Goal: Task Accomplishment & Management: Use online tool/utility

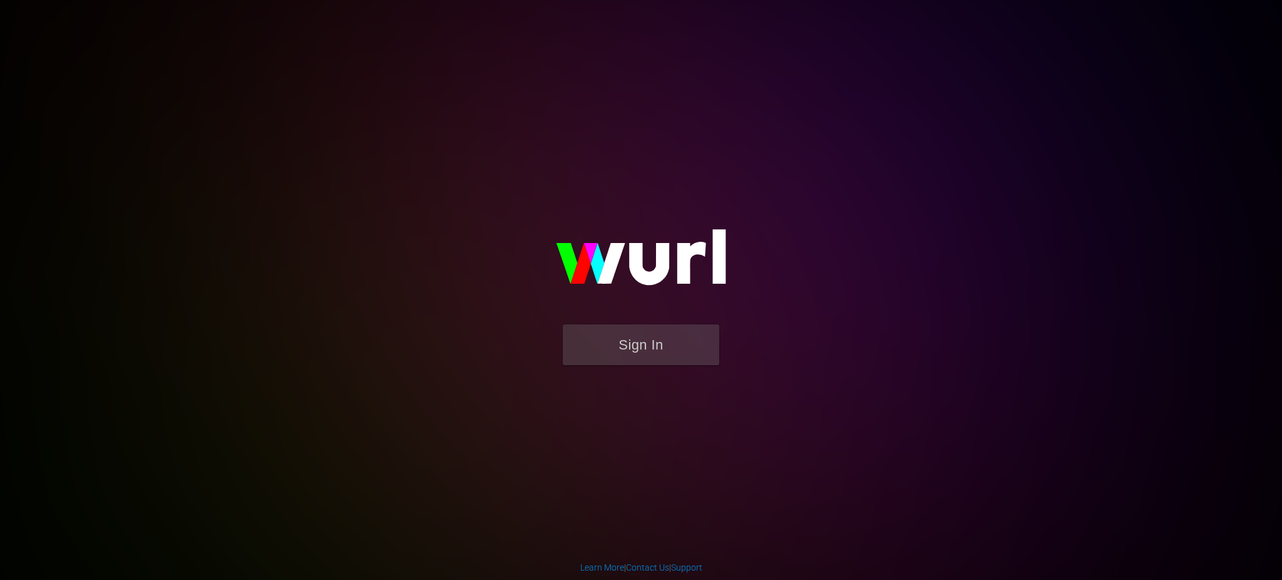
click at [976, 533] on body "Sign In Learn More | Contact Us | Support" at bounding box center [641, 290] width 1282 height 580
click at [627, 344] on button "Sign In" at bounding box center [641, 344] width 157 height 41
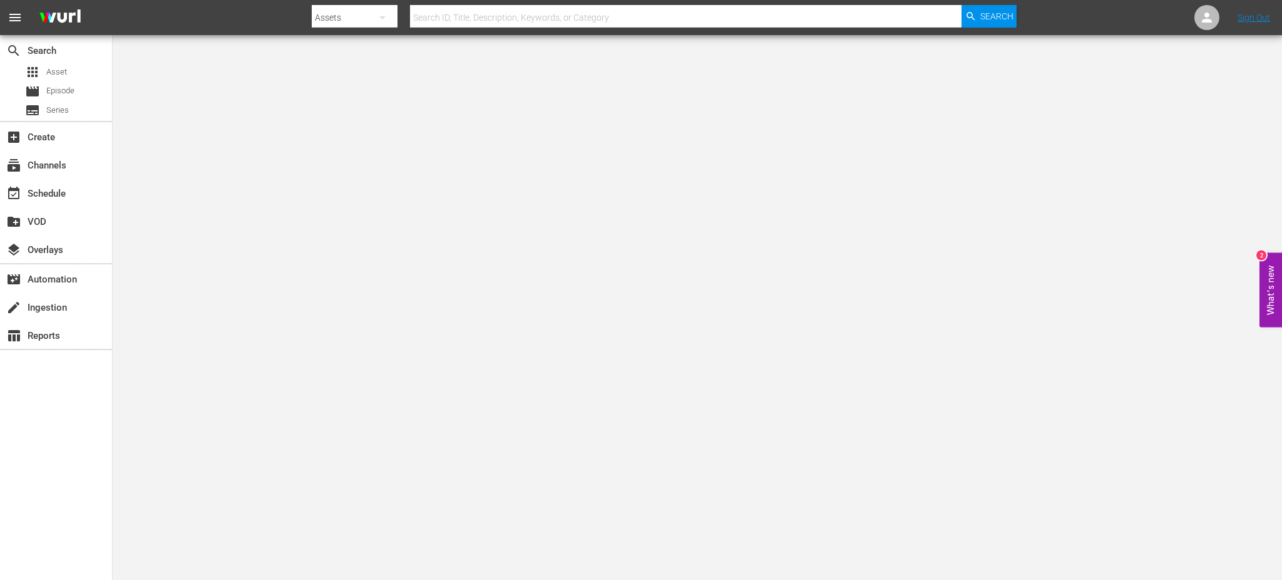
click at [607, 538] on body "menu Search By Assets Search ID, Title, Description, Keywords, or Category Sear…" at bounding box center [641, 290] width 1282 height 580
click at [50, 169] on div "subscriptions Channels" at bounding box center [35, 163] width 70 height 11
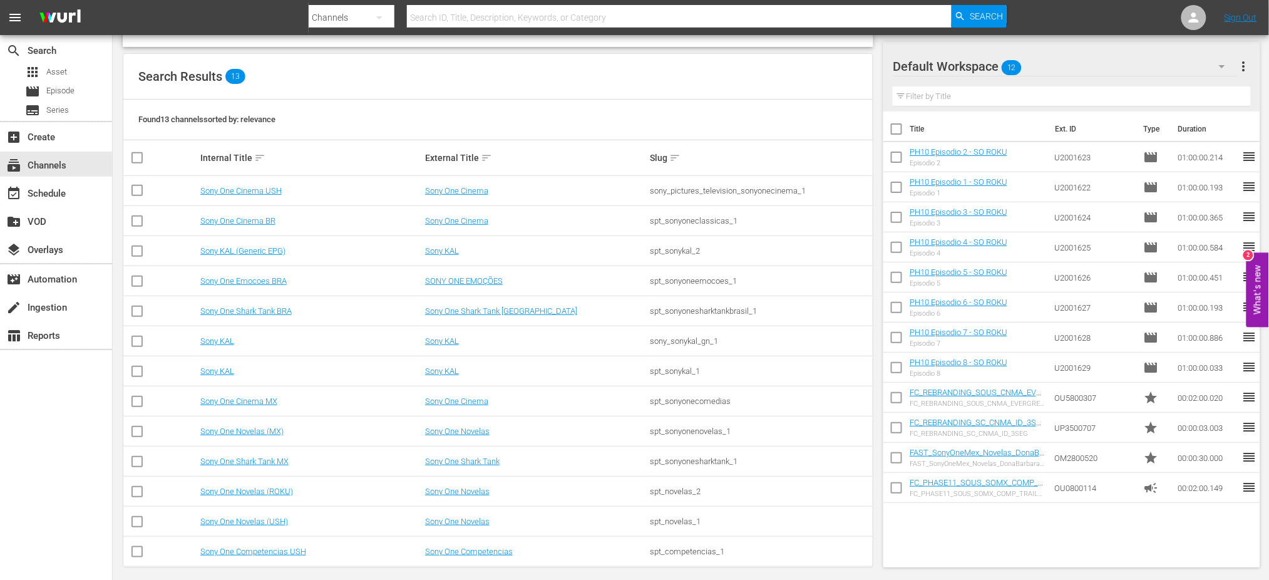
scroll to position [123, 0]
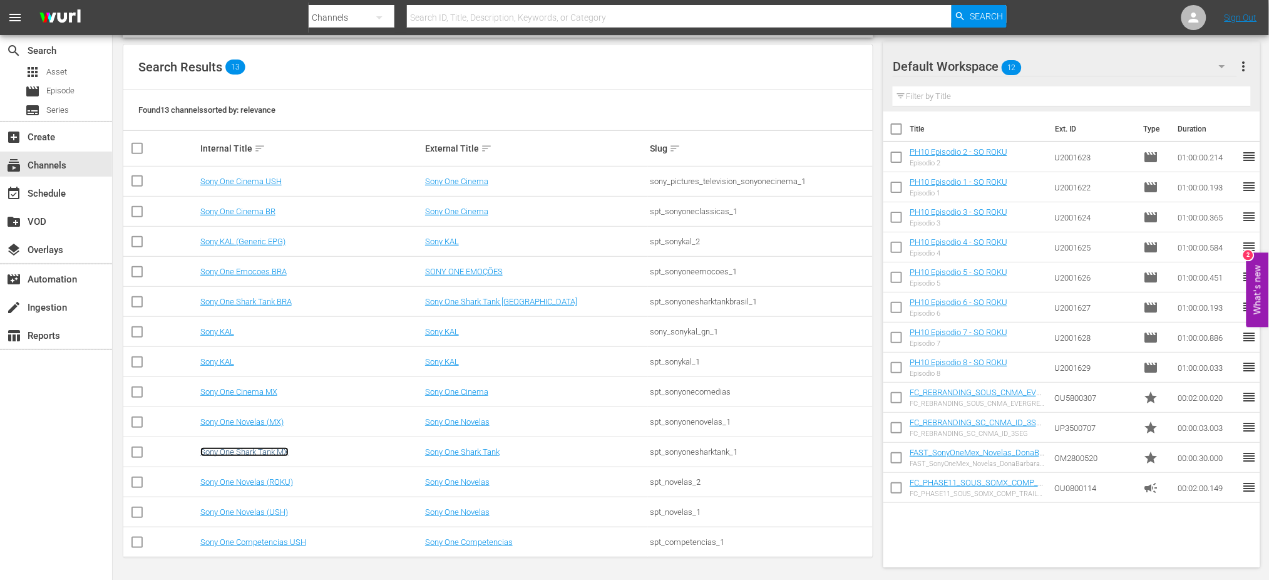
click at [245, 450] on link "Sony One Shark Tank MX" at bounding box center [244, 451] width 88 height 9
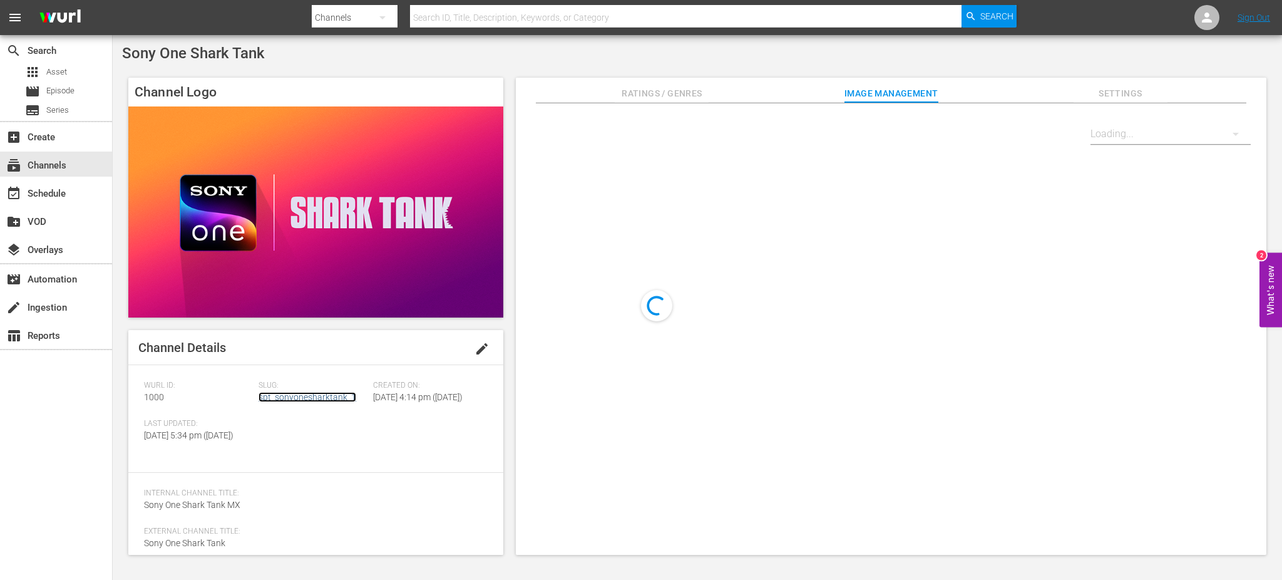
click at [313, 396] on link "spt_sonyonesharktank_1" at bounding box center [308, 397] width 98 height 10
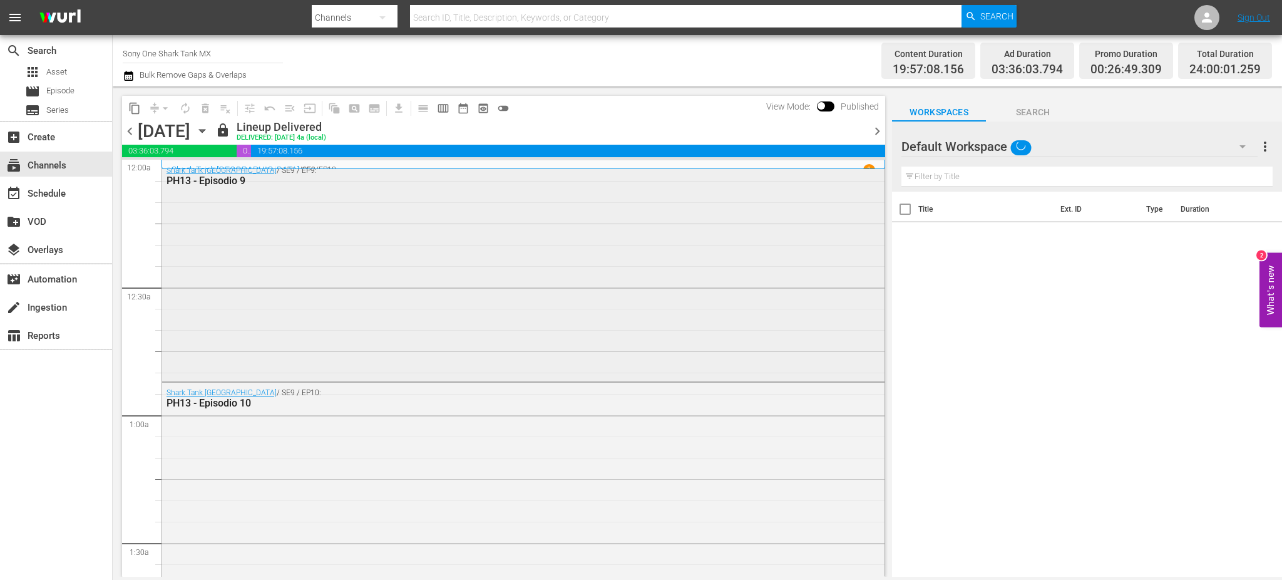
click at [334, 217] on div "Shark Tank México / SE9 / EP9: PH13 - Episodio 9" at bounding box center [523, 269] width 722 height 219
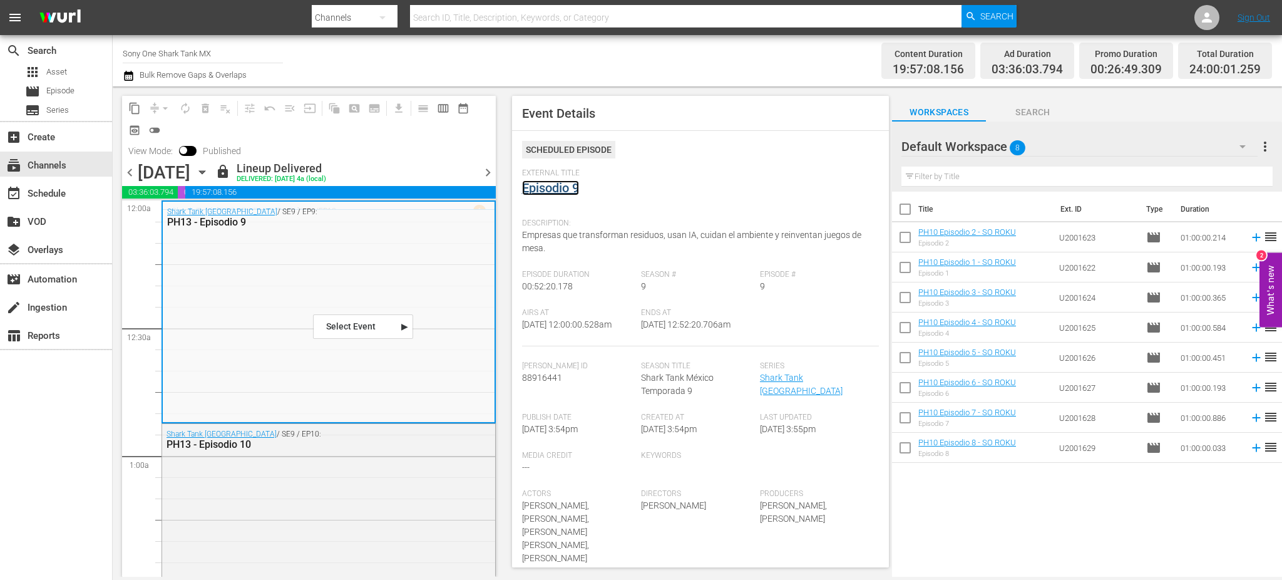
click at [549, 186] on link "Episodio 9" at bounding box center [550, 187] width 57 height 15
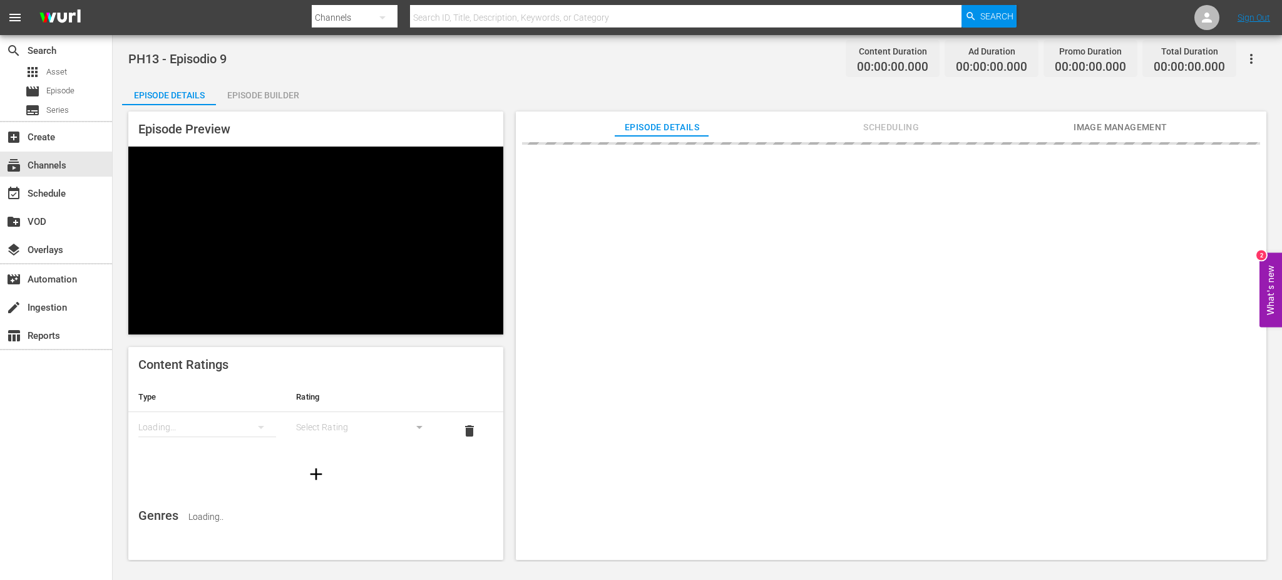
click at [287, 93] on div "Episode Builder" at bounding box center [263, 95] width 94 height 30
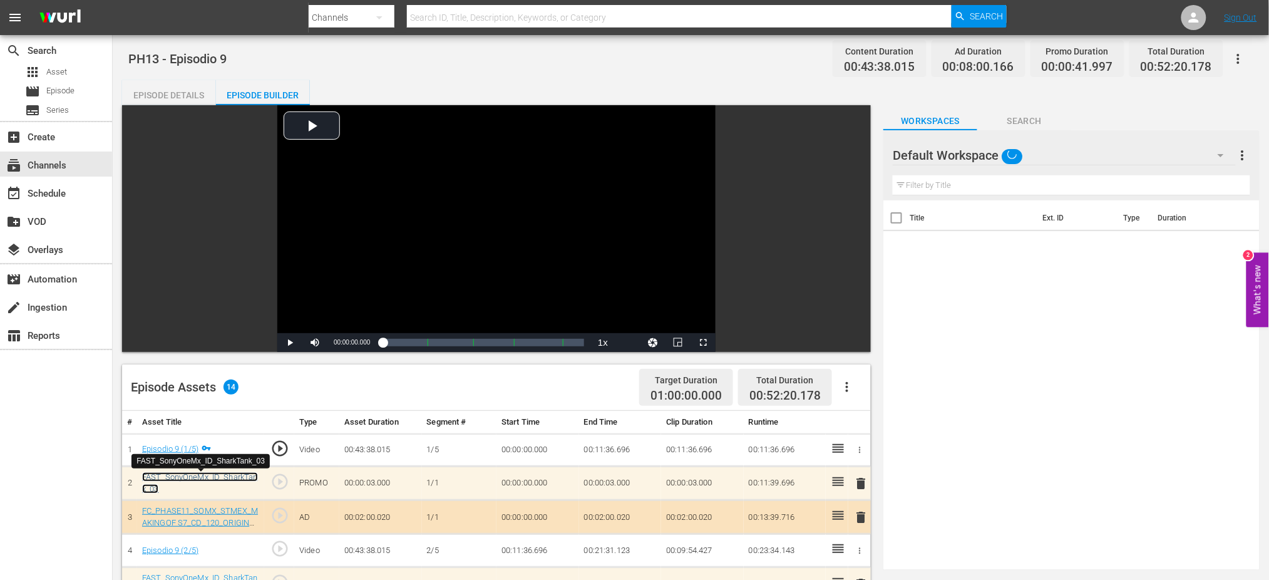
click at [171, 479] on link "FAST_SonyOneMx_ID_SharkTank_03" at bounding box center [200, 482] width 116 height 21
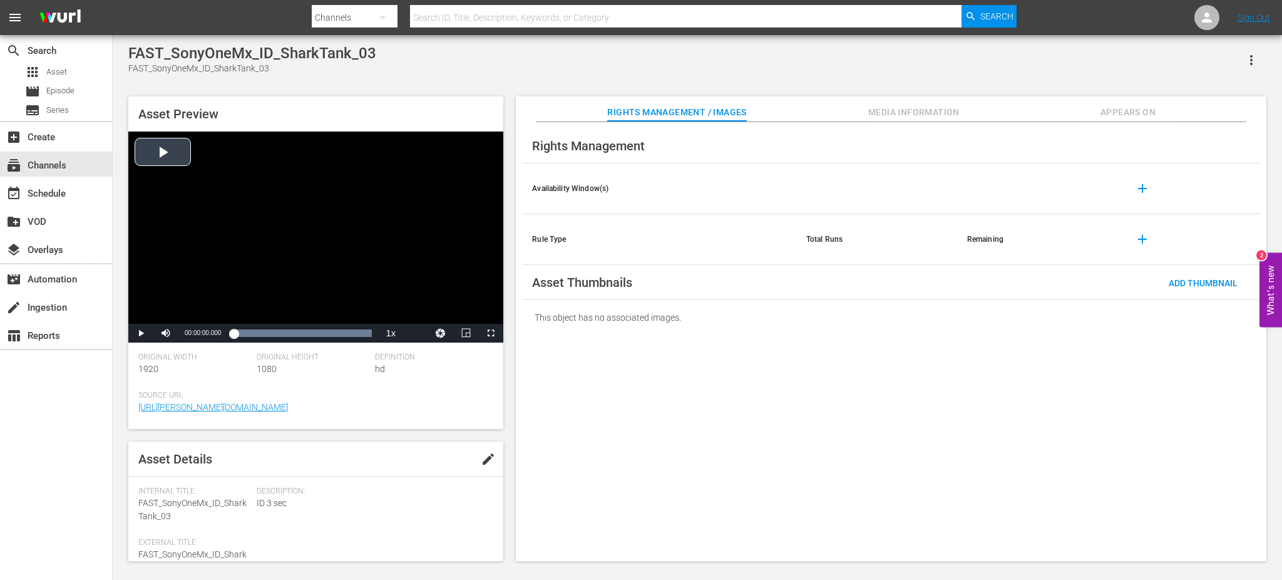
click at [163, 157] on div "Video Player" at bounding box center [315, 227] width 375 height 192
click at [141, 333] on span "Video Player" at bounding box center [141, 333] width 0 height 0
